Goal: Browse casually

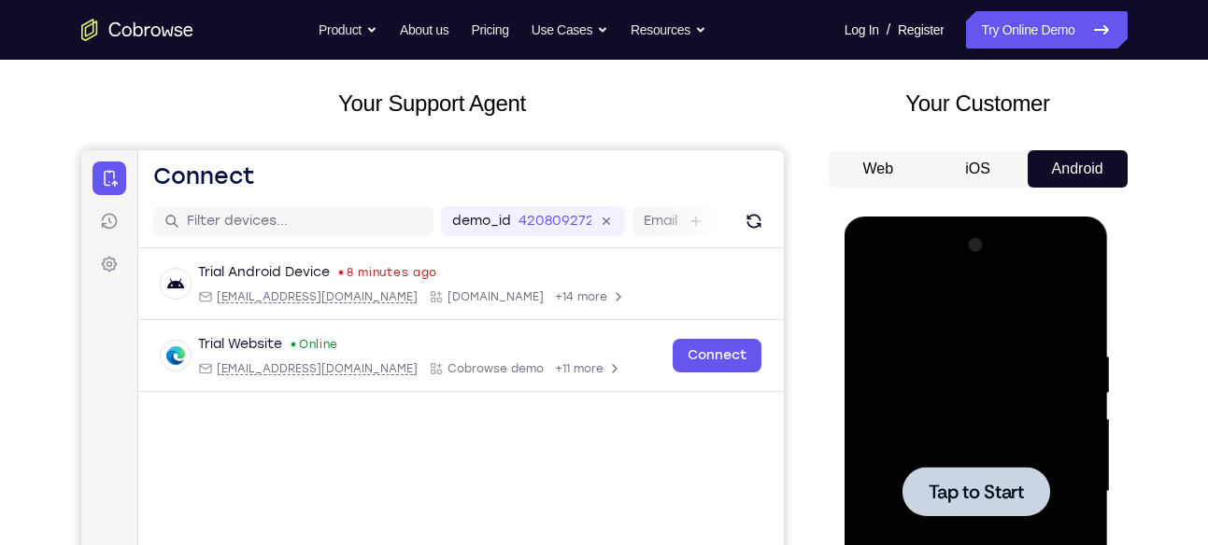
scroll to position [135, 0]
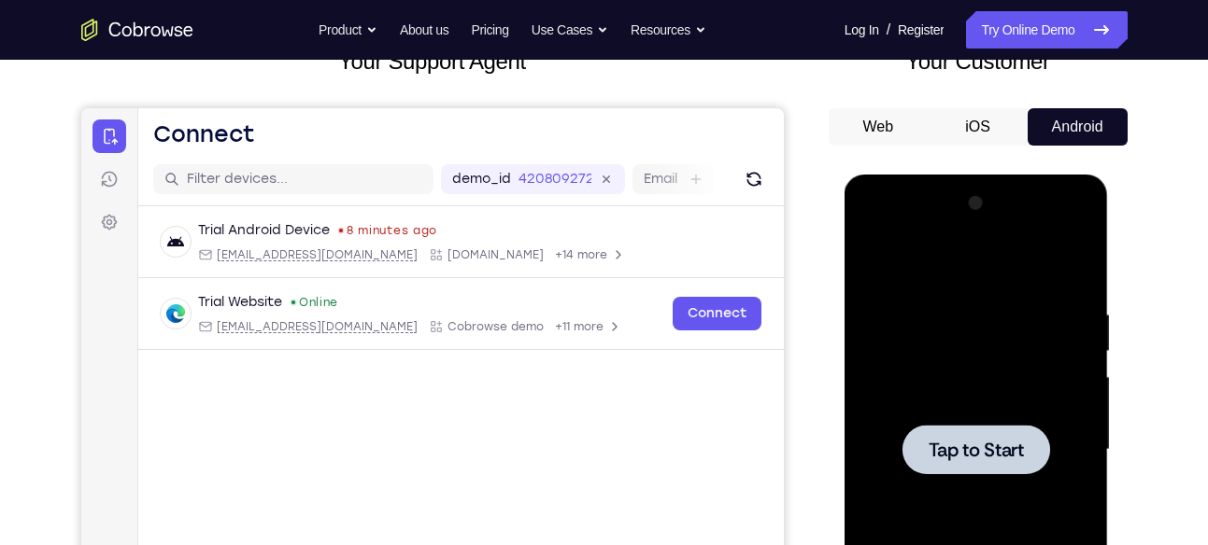
click at [997, 448] on span "Tap to Start" at bounding box center [975, 450] width 95 height 19
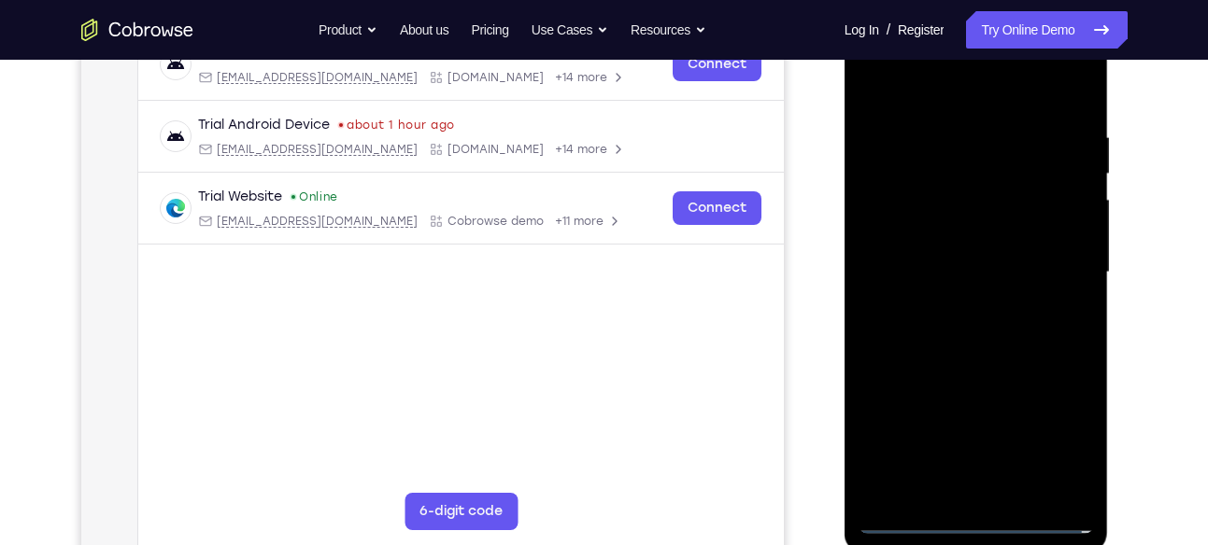
scroll to position [384, 0]
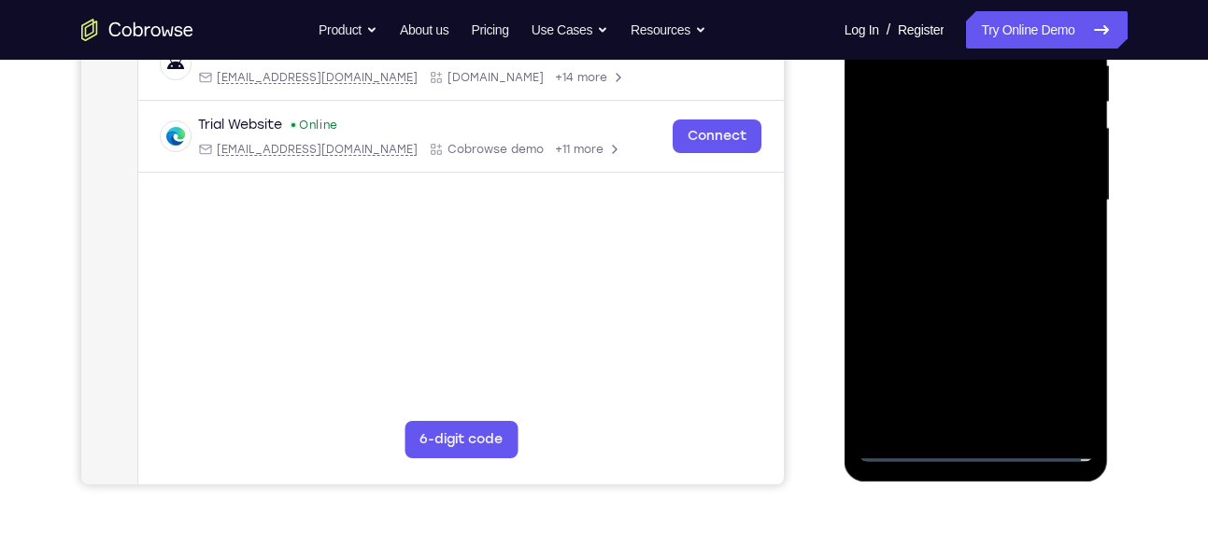
click at [976, 440] on div at bounding box center [975, 200] width 235 height 523
click at [974, 446] on div at bounding box center [975, 200] width 235 height 523
click at [1053, 359] on div at bounding box center [975, 200] width 235 height 523
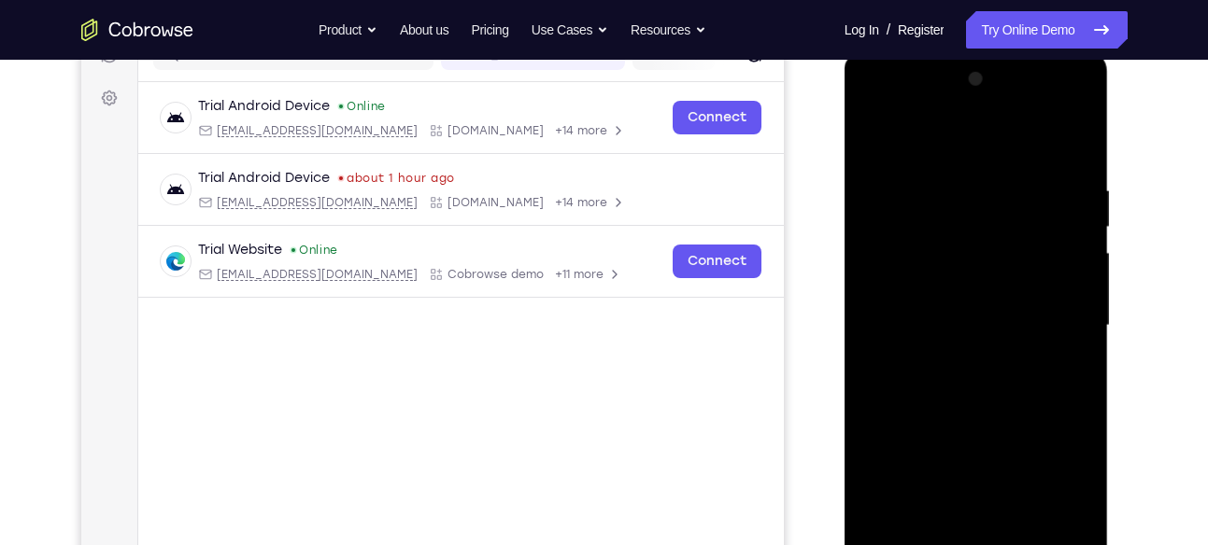
scroll to position [256, 0]
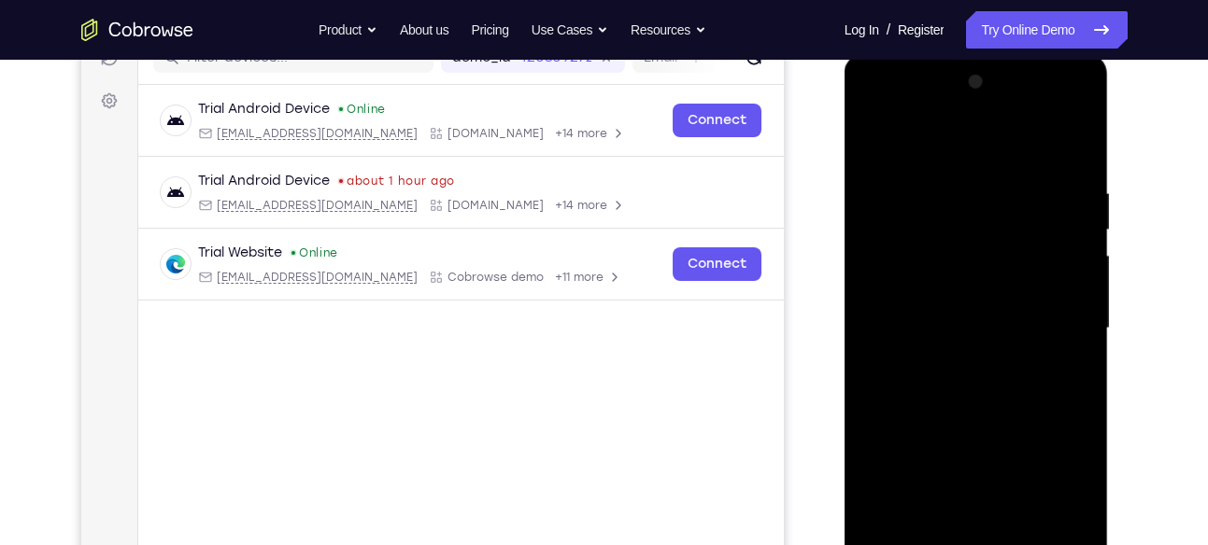
click at [931, 153] on div at bounding box center [975, 328] width 235 height 523
click at [1066, 318] on div at bounding box center [975, 328] width 235 height 523
click at [963, 361] on div at bounding box center [975, 328] width 235 height 523
click at [959, 299] on div at bounding box center [975, 328] width 235 height 523
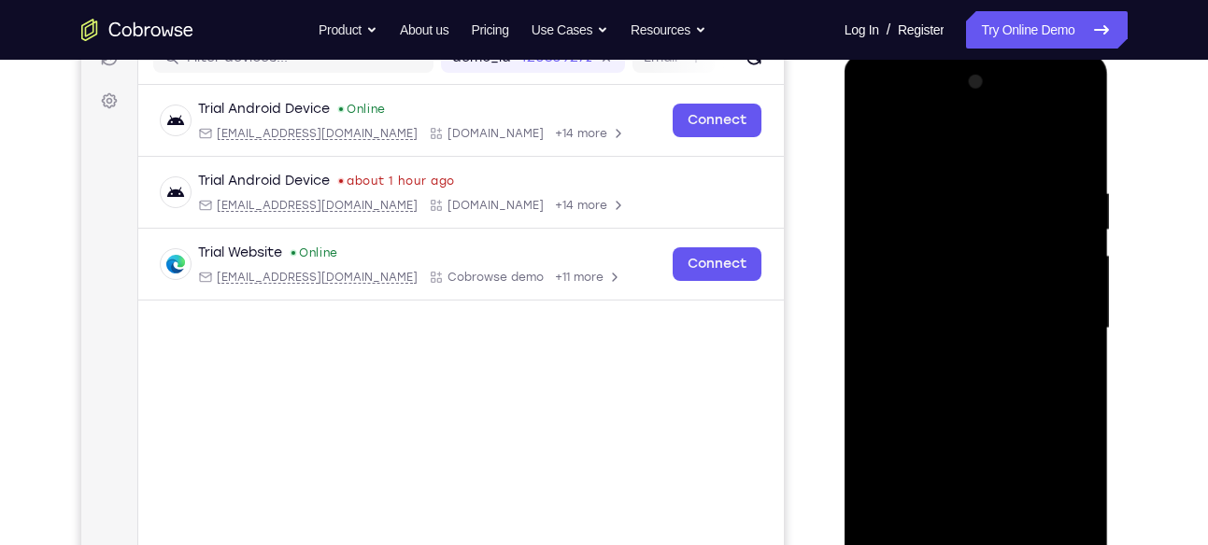
click at [955, 331] on div at bounding box center [975, 328] width 235 height 523
click at [955, 386] on div at bounding box center [975, 328] width 235 height 523
click at [956, 383] on div at bounding box center [975, 328] width 235 height 523
click at [956, 403] on div at bounding box center [975, 328] width 235 height 523
click at [971, 402] on div at bounding box center [975, 328] width 235 height 523
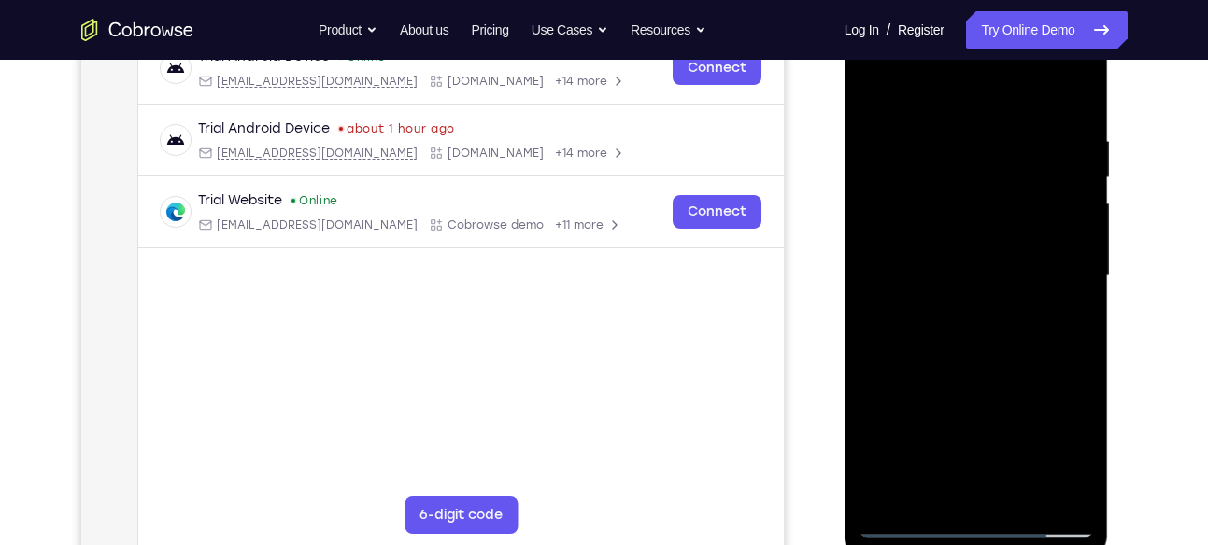
scroll to position [309, 0]
click at [1027, 495] on div at bounding box center [975, 275] width 235 height 523
click at [982, 379] on div at bounding box center [975, 275] width 235 height 523
click at [876, 94] on div at bounding box center [975, 275] width 235 height 523
click at [943, 130] on div at bounding box center [975, 275] width 235 height 523
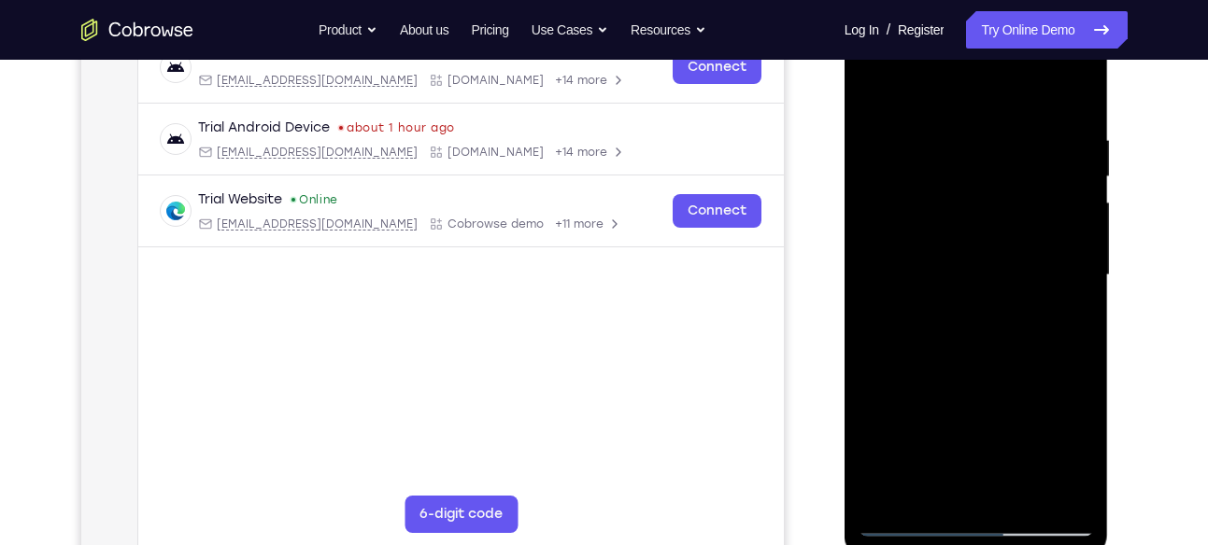
click at [1063, 100] on div at bounding box center [975, 275] width 235 height 523
click at [952, 135] on div at bounding box center [975, 275] width 235 height 523
click at [917, 86] on div at bounding box center [975, 275] width 235 height 523
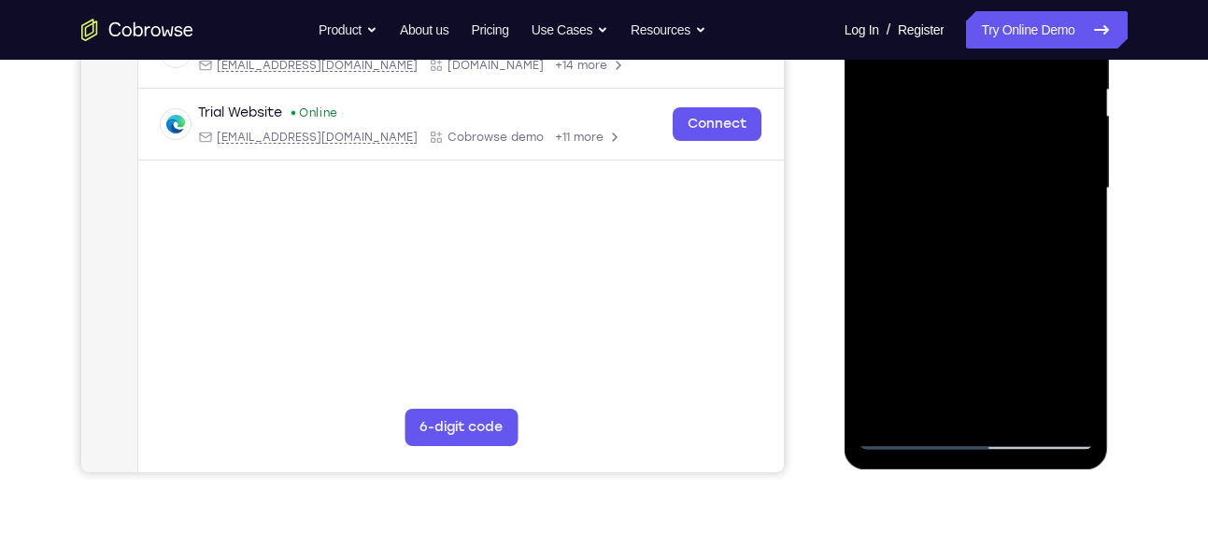
scroll to position [399, 0]
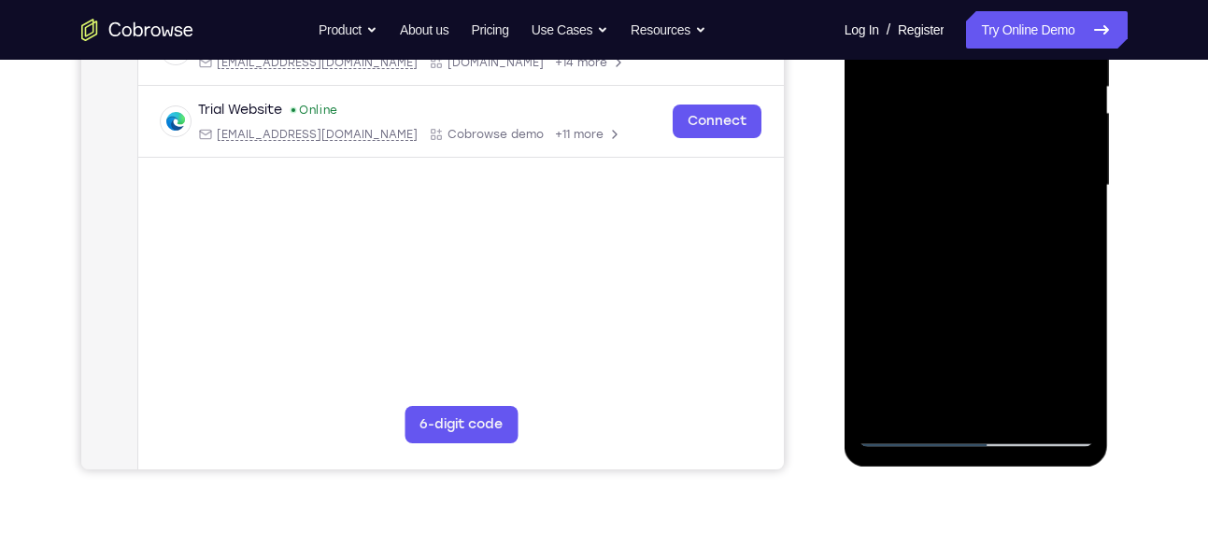
click at [901, 420] on div at bounding box center [975, 185] width 235 height 523
